Goal: Task Accomplishment & Management: Use online tool/utility

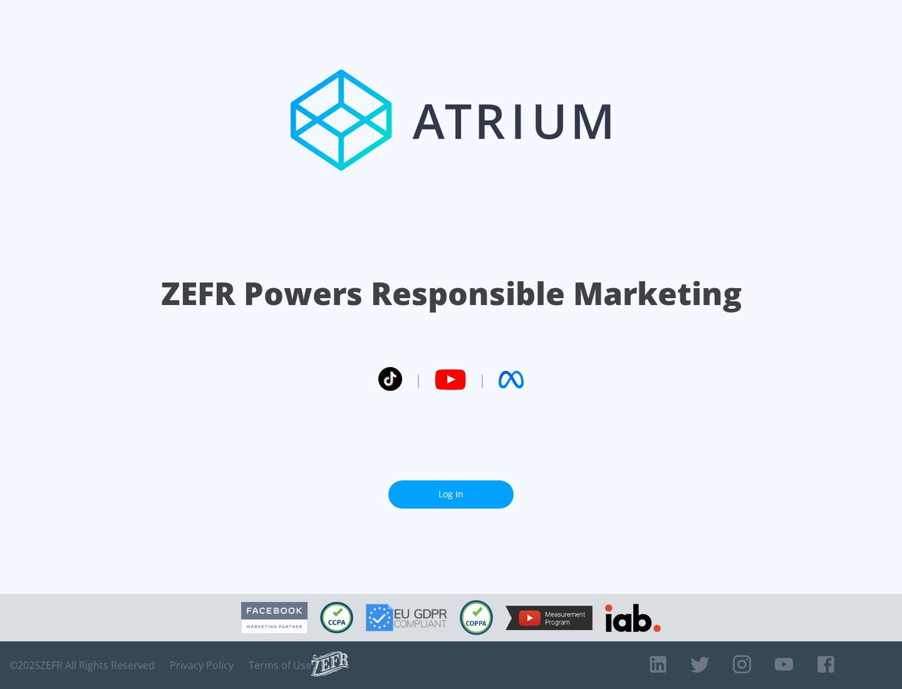
click at [451, 494] on link "Log In" at bounding box center [450, 494] width 125 height 28
